Goal: Information Seeking & Learning: Learn about a topic

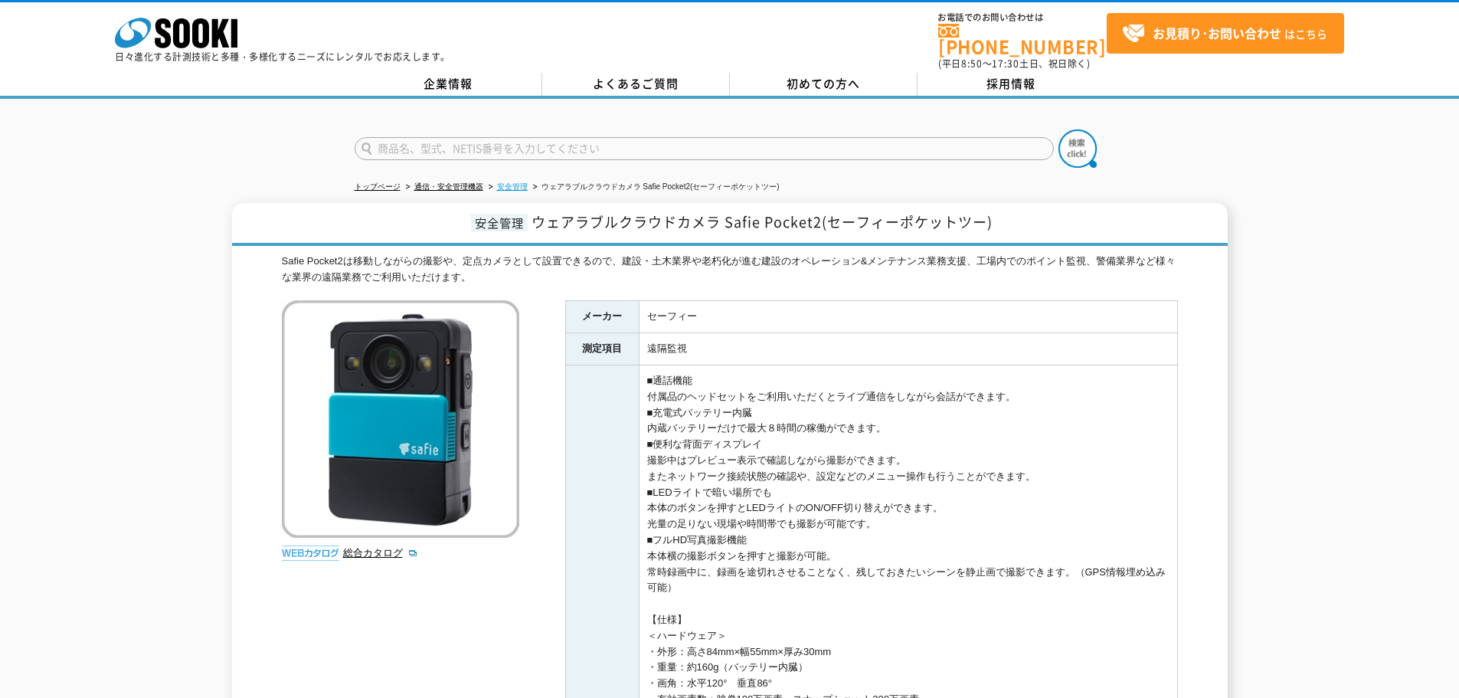
click at [515, 182] on link "安全管理" at bounding box center [512, 186] width 31 height 8
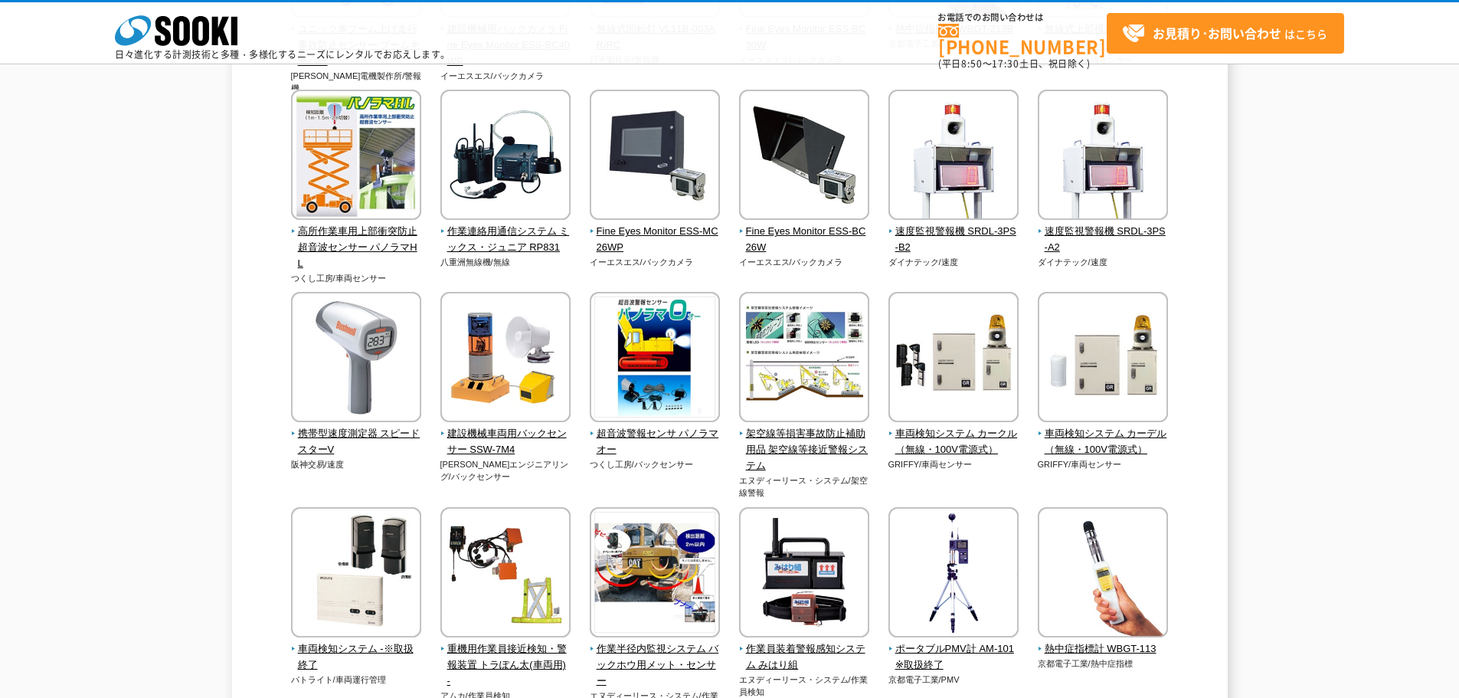
scroll to position [2910, 0]
